Goal: Task Accomplishment & Management: Use online tool/utility

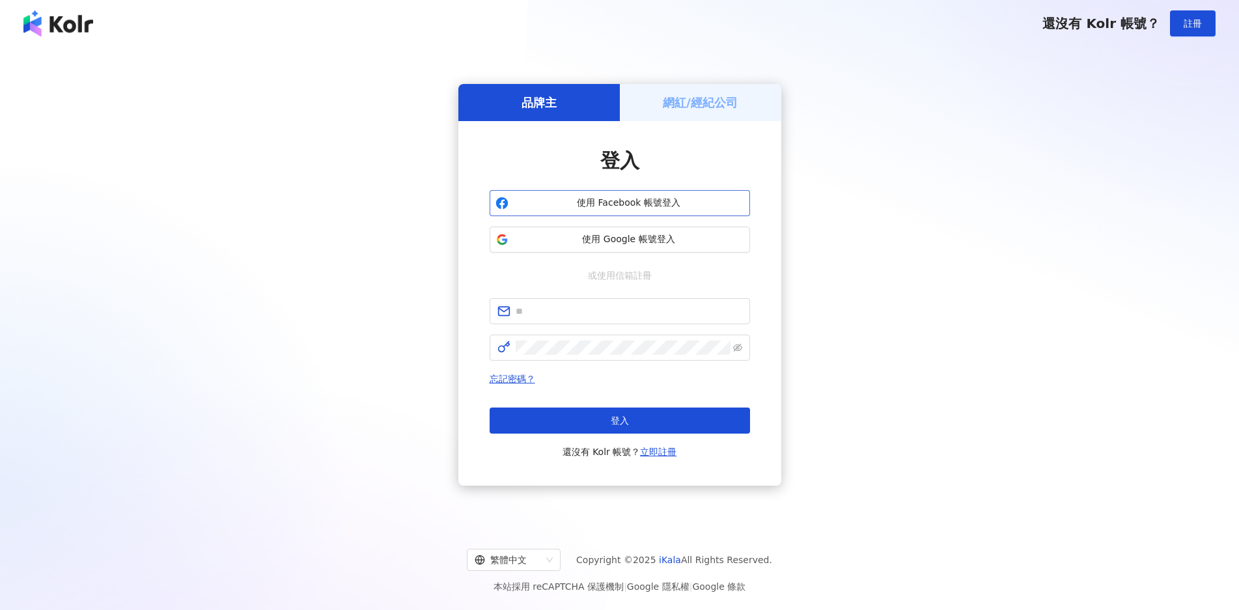
click at [615, 199] on span "使用 Facebook 帳號登入" at bounding box center [629, 203] width 230 height 13
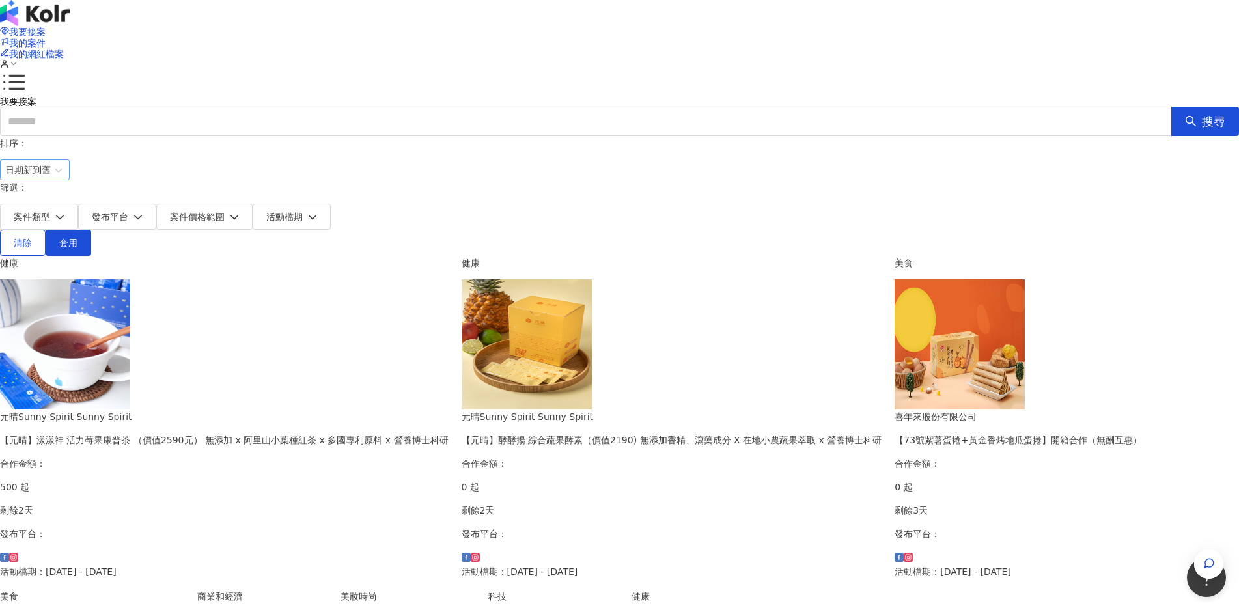
click at [64, 170] on span "日期新到舊" at bounding box center [34, 170] width 59 height 20
click at [64, 166] on span "日期新到舊" at bounding box center [34, 170] width 59 height 20
click at [945, 240] on div "日期新到舊" at bounding box center [944, 238] width 48 height 14
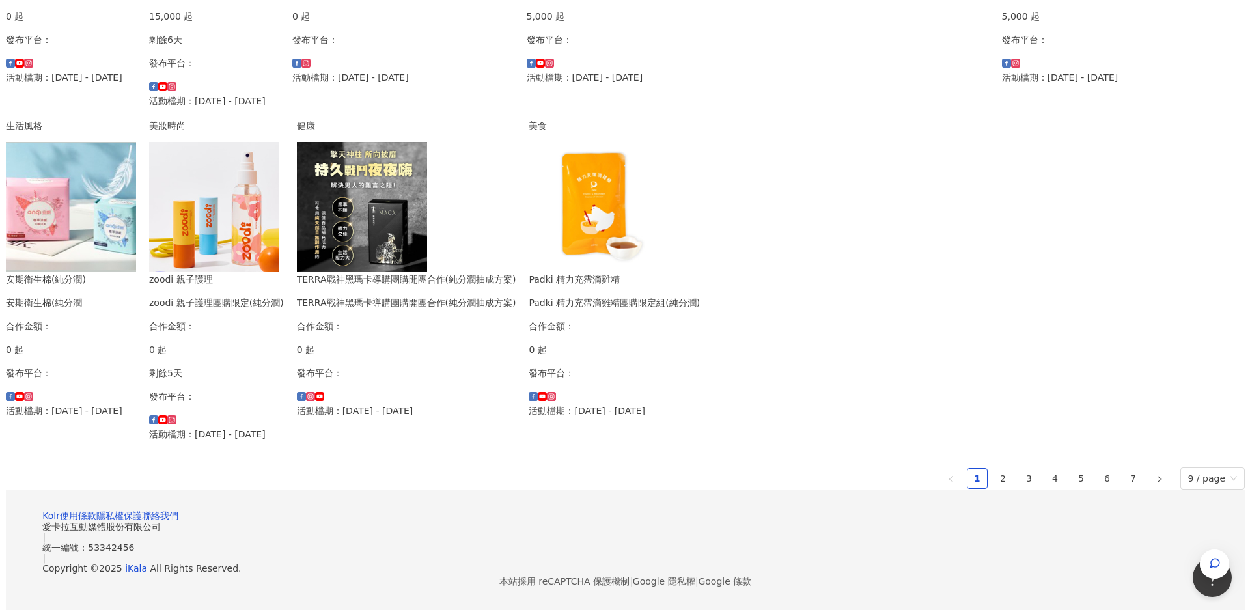
scroll to position [439, 0]
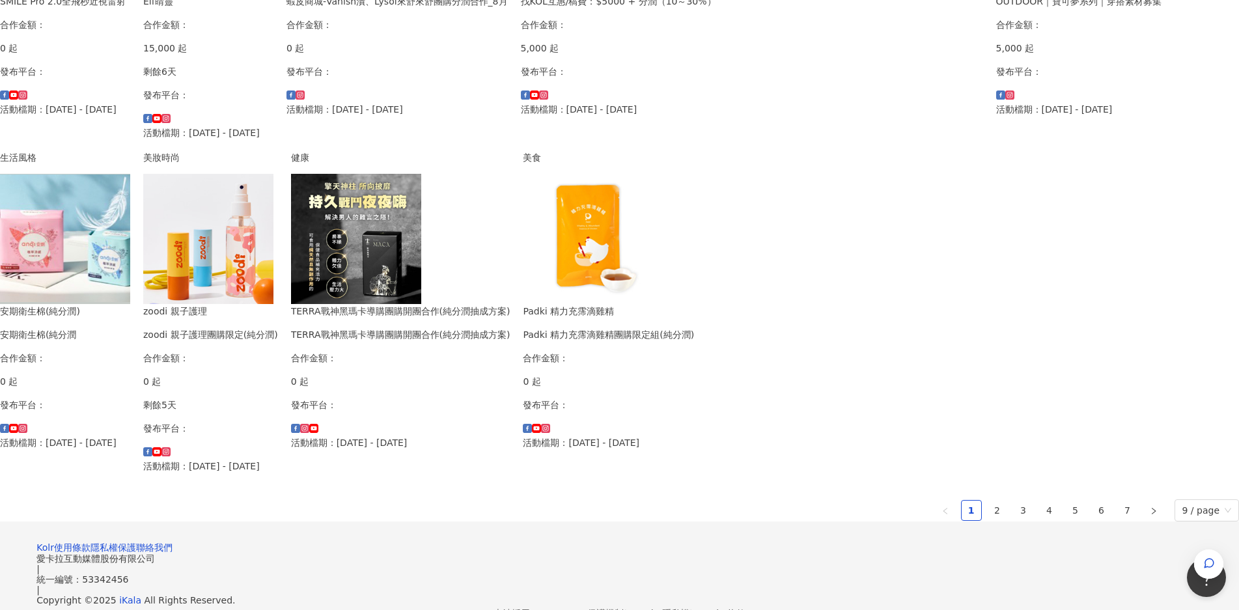
drag, startPoint x: 574, startPoint y: 168, endPoint x: 519, endPoint y: 139, distance: 62.3
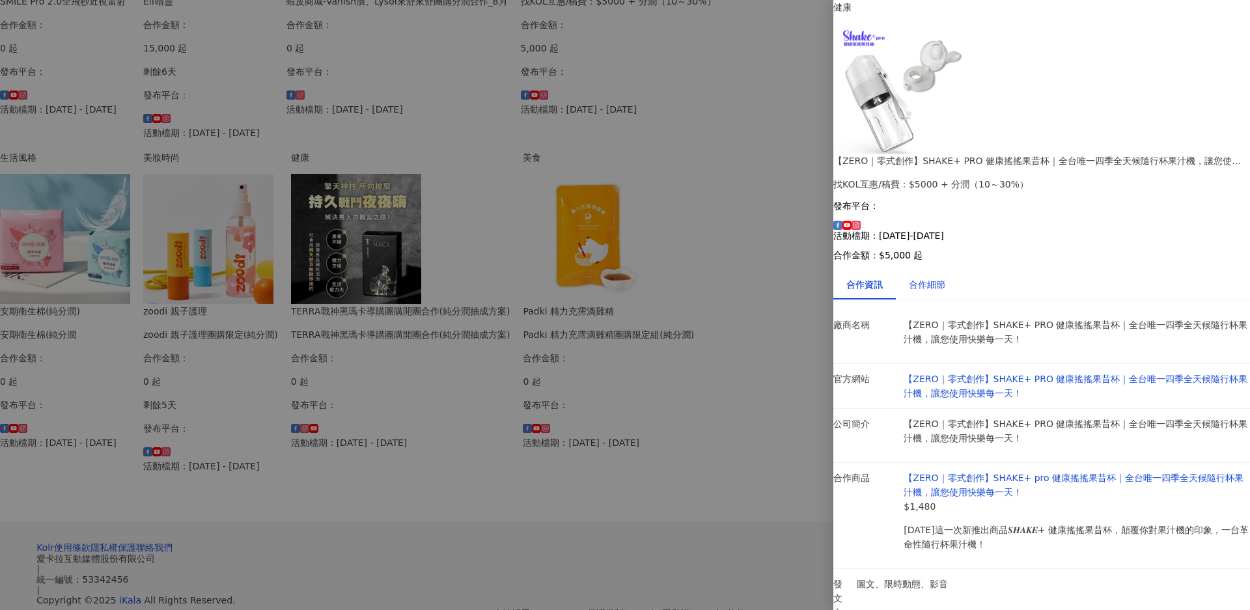
click at [939, 277] on div "合作細節" at bounding box center [927, 284] width 36 height 14
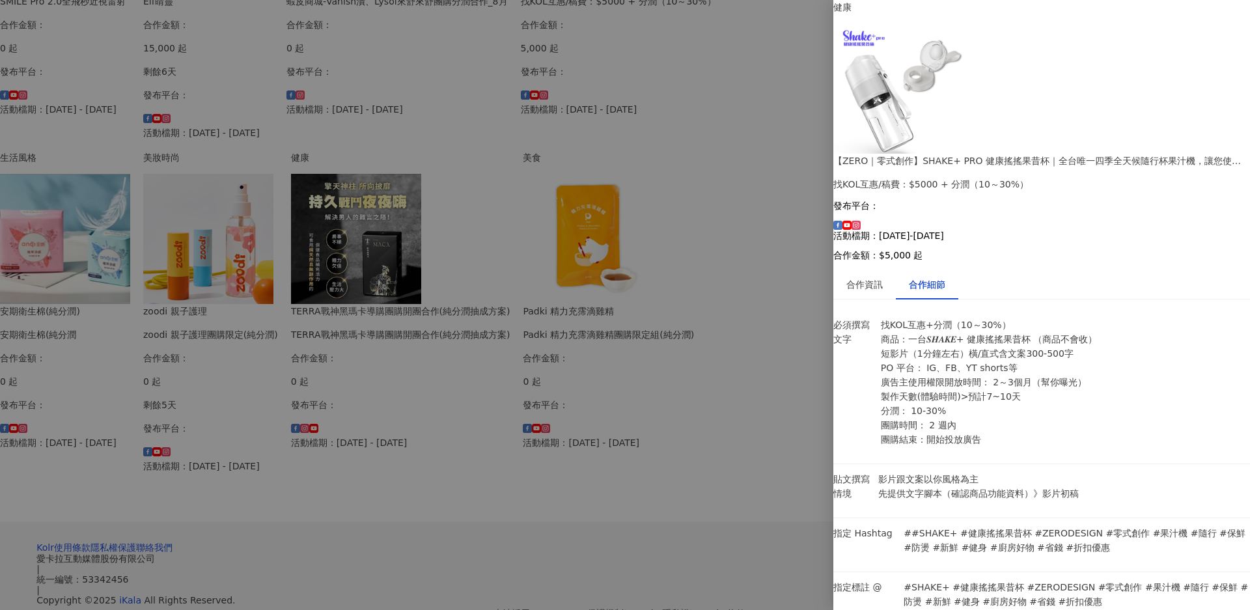
scroll to position [44, 0]
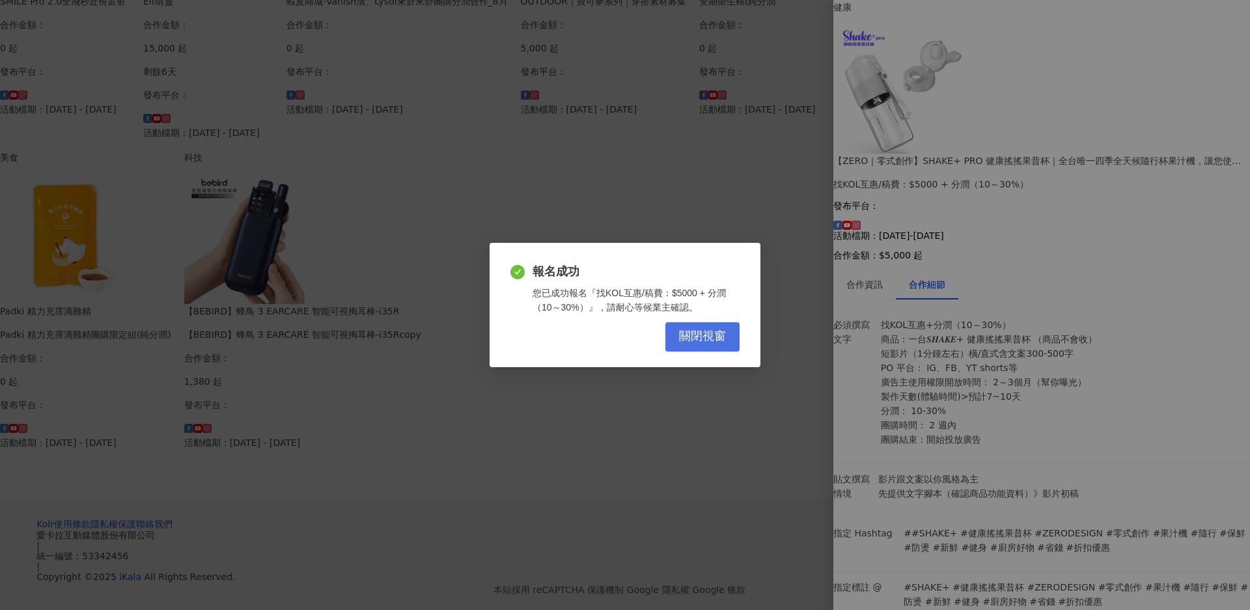
click at [727, 339] on button "關閉視窗" at bounding box center [702, 336] width 74 height 29
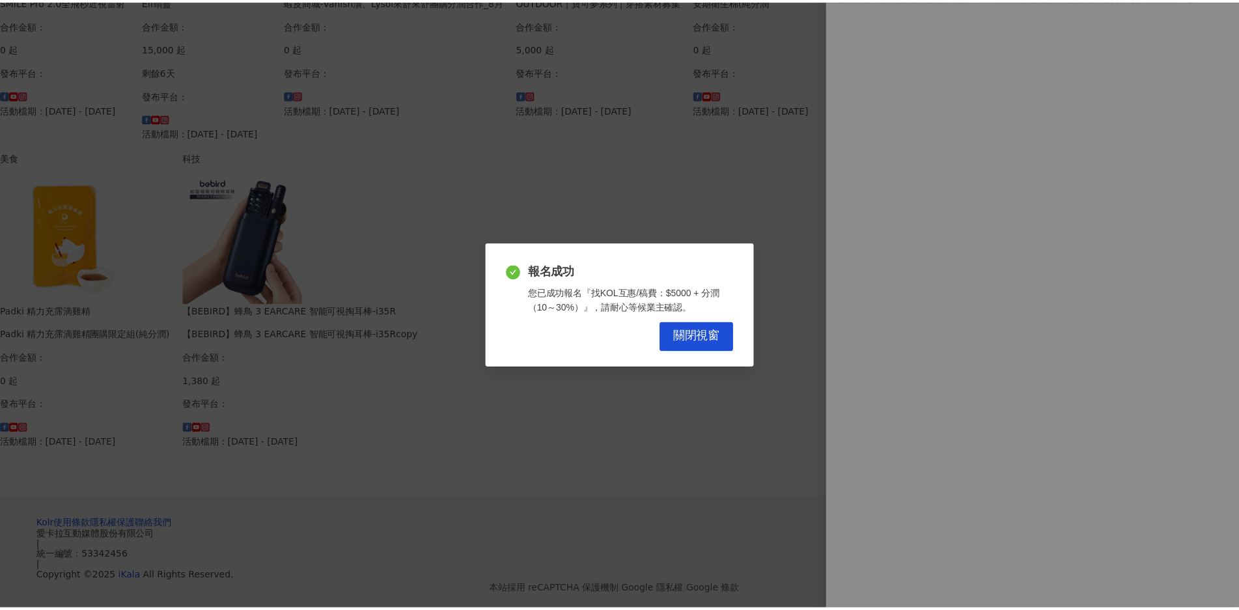
scroll to position [0, 0]
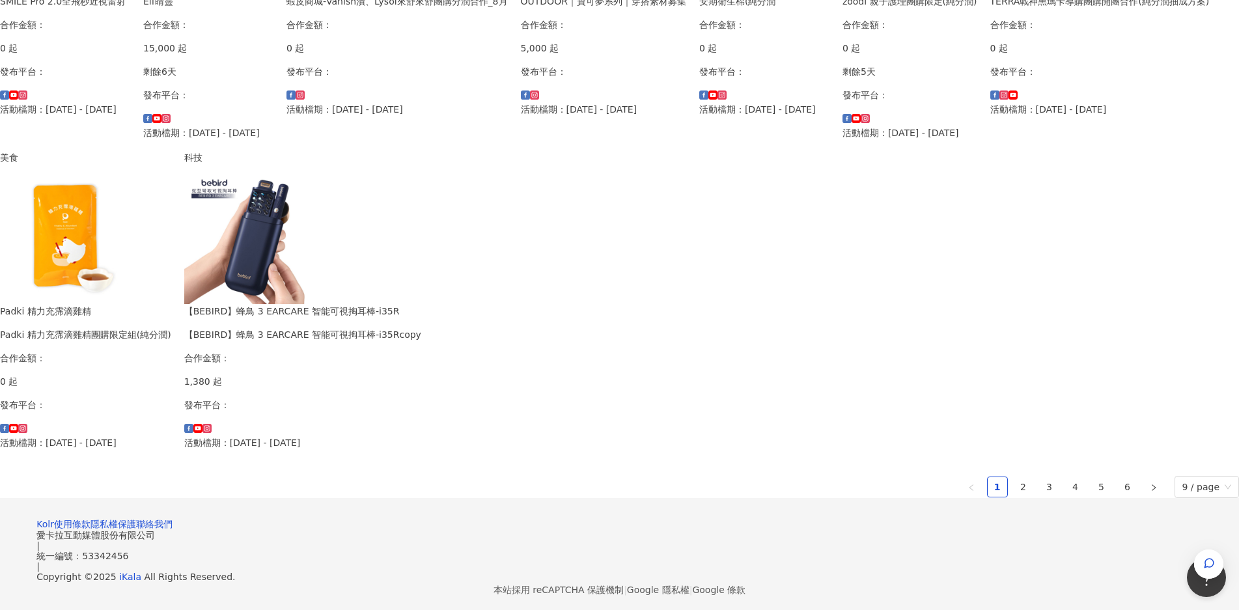
click at [10, 322] on div "我要接案 我的案件 我的網紅檔案 我要接案 搜尋 排序： 日期新到舊 篩選： 案件類型 發布平台 案件價格範圍 活動檔期 清除 套用 健康 台丞優選 SMIL…" at bounding box center [619, 89] width 1239 height 1057
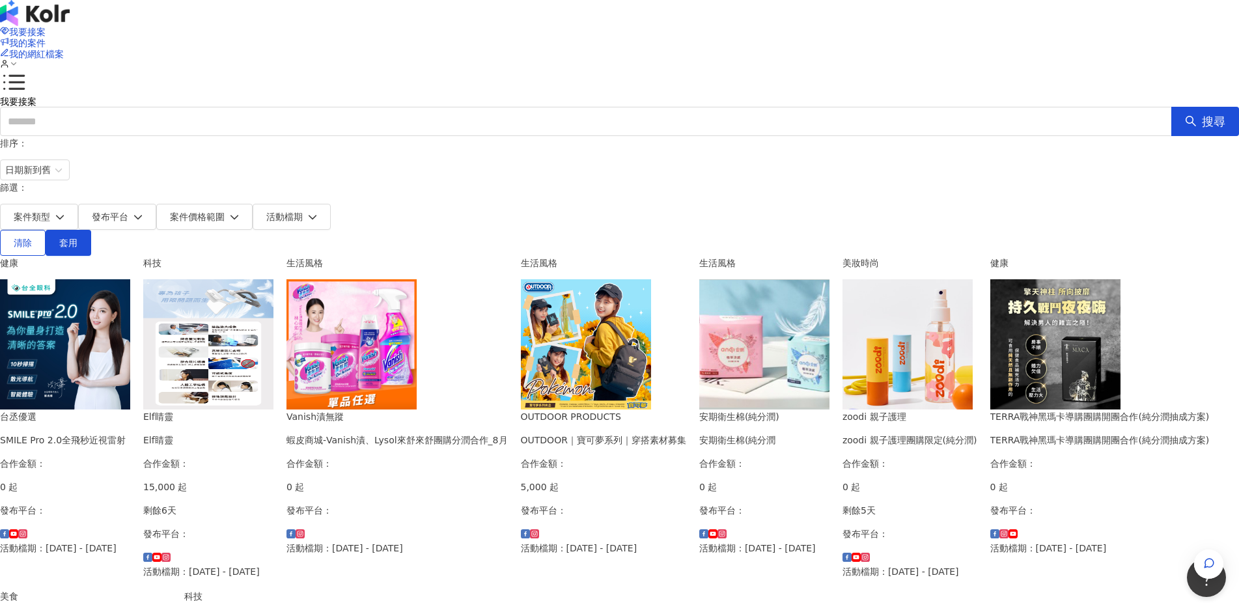
click at [130, 288] on img at bounding box center [65, 344] width 130 height 130
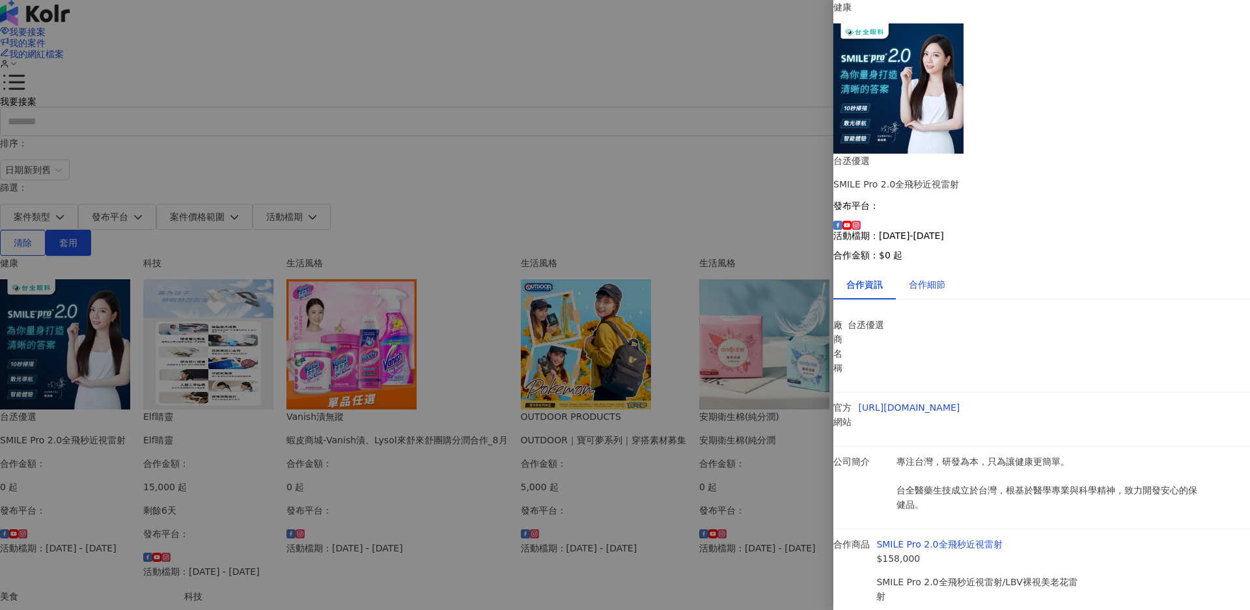
click at [945, 277] on div "合作細節" at bounding box center [927, 284] width 36 height 14
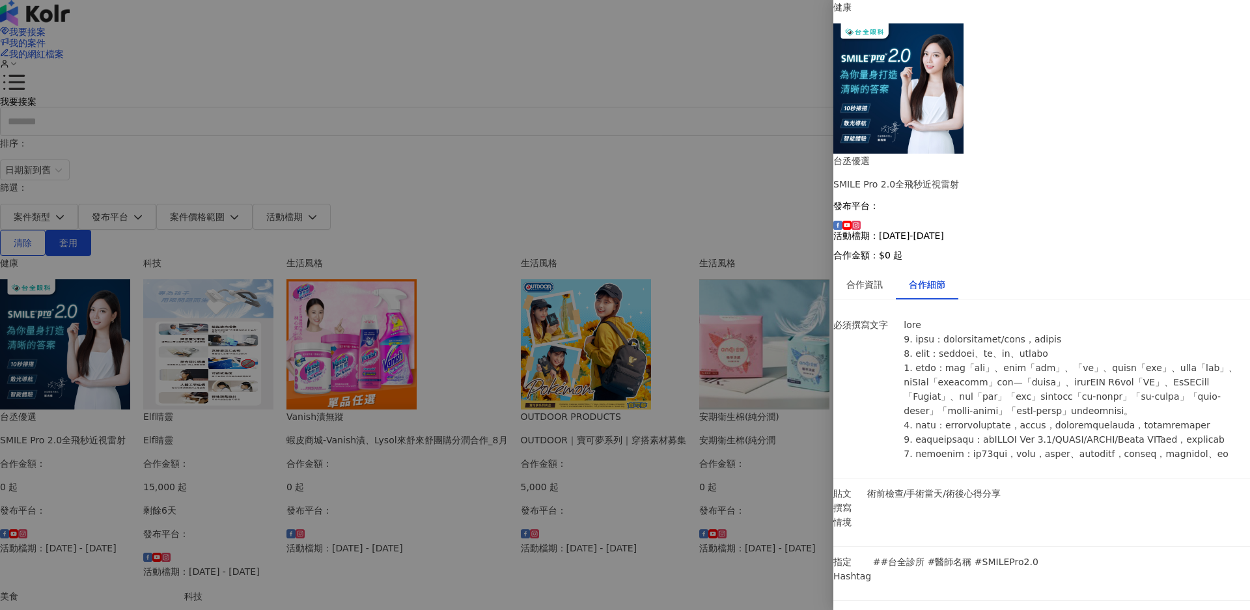
scroll to position [72, 0]
click at [883, 277] on div "合作資訊" at bounding box center [864, 284] width 36 height 14
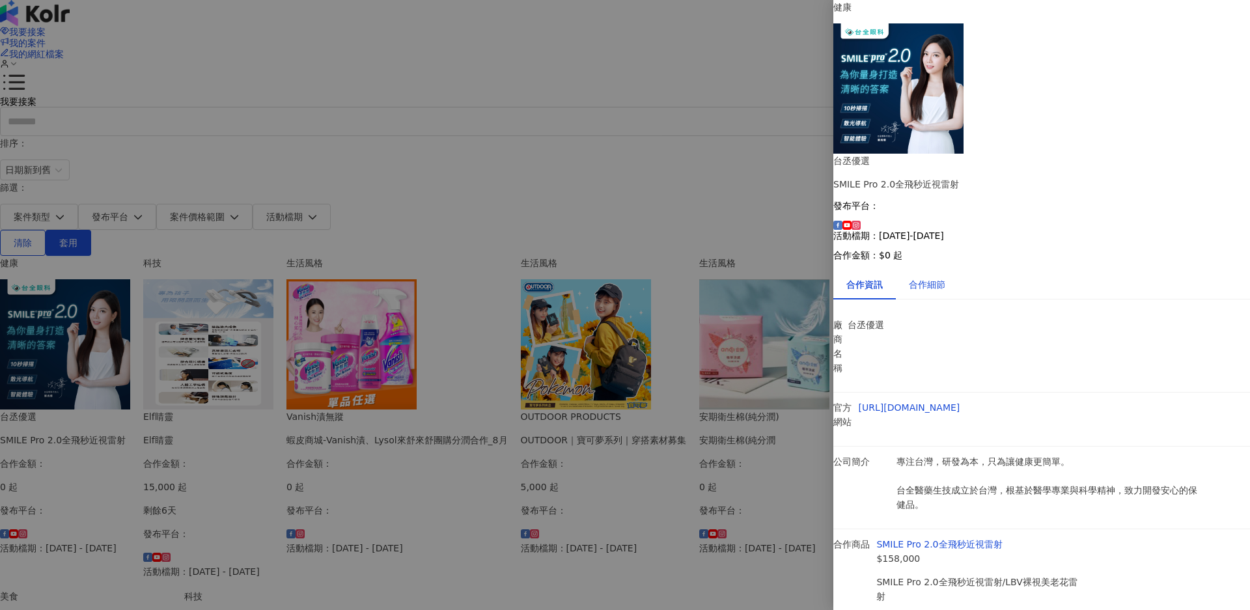
click at [933, 277] on div "合作細節" at bounding box center [927, 284] width 36 height 14
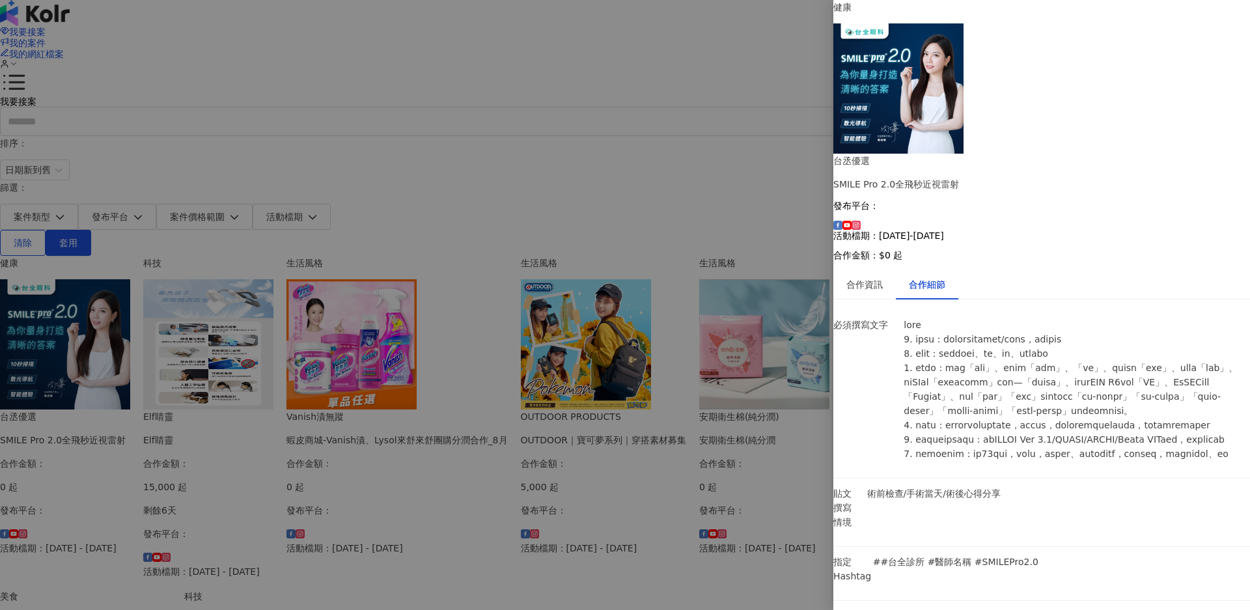
click at [0, 355] on div at bounding box center [625, 305] width 1250 height 610
